Goal: Find specific page/section

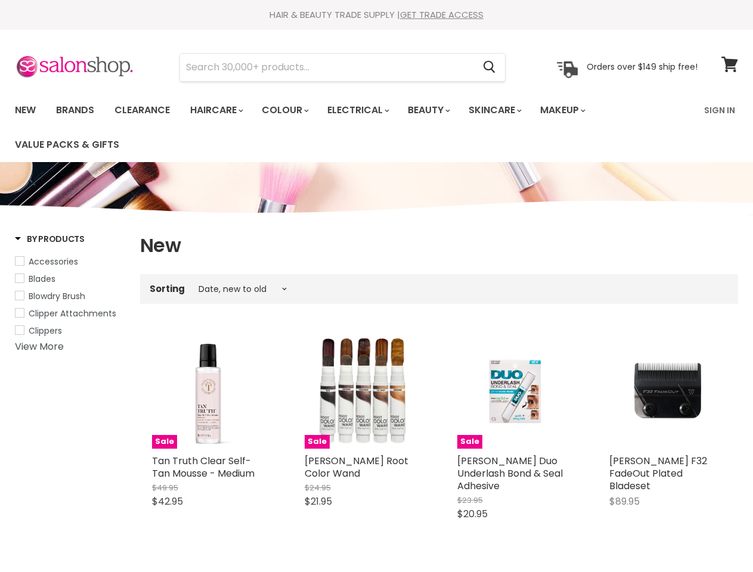
select select "created-descending"
